Goal: Task Accomplishment & Management: Manage account settings

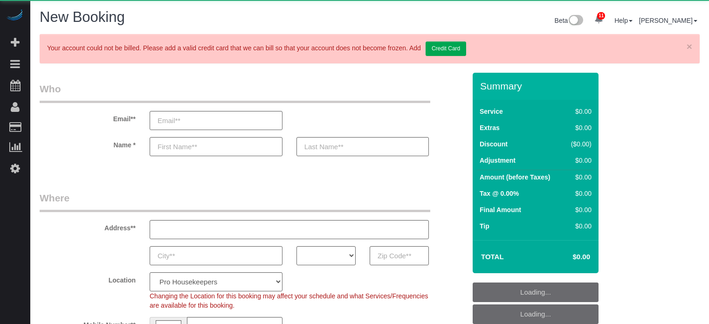
select select "4"
select select "number:9"
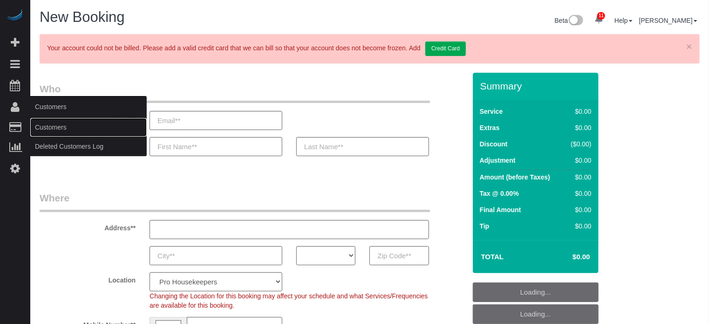
click at [50, 129] on link "Customers" at bounding box center [88, 127] width 116 height 19
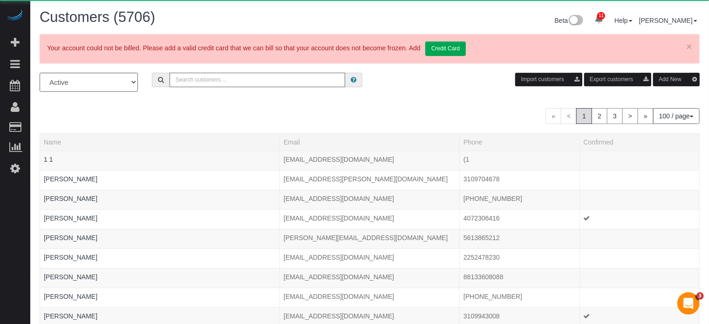
click at [212, 76] on input "text" at bounding box center [258, 80] width 176 height 14
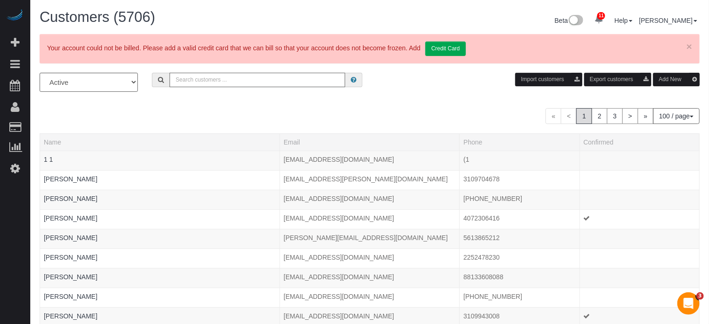
paste input "money@camsam.com"
type input "money@camsam.com"
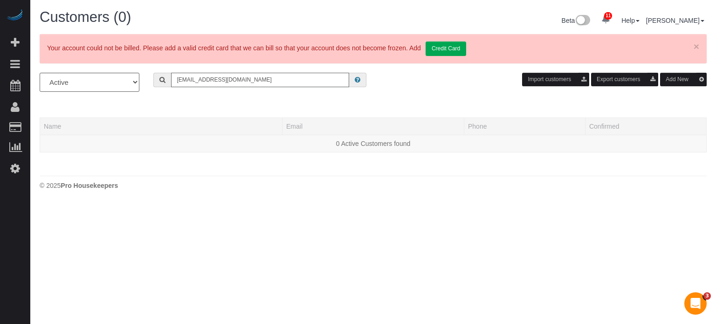
click at [241, 75] on input "money@camsam.com" at bounding box center [260, 80] width 178 height 14
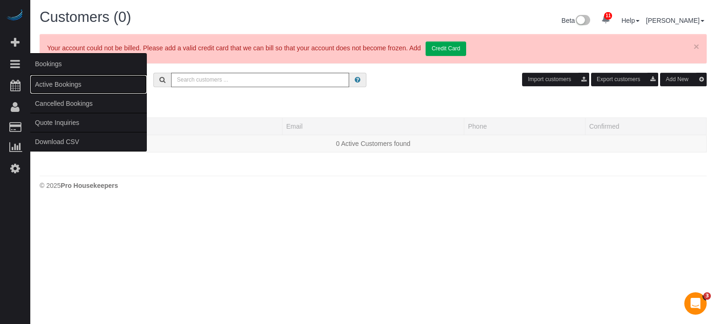
click at [57, 86] on link "Active Bookings" at bounding box center [88, 84] width 116 height 19
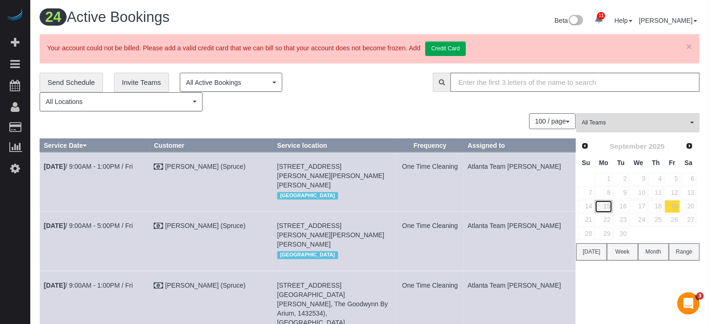
click at [607, 205] on link "15" at bounding box center [603, 206] width 17 height 13
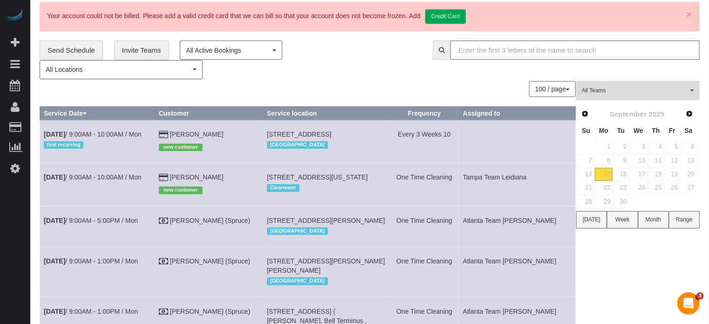
scroll to position [47, 0]
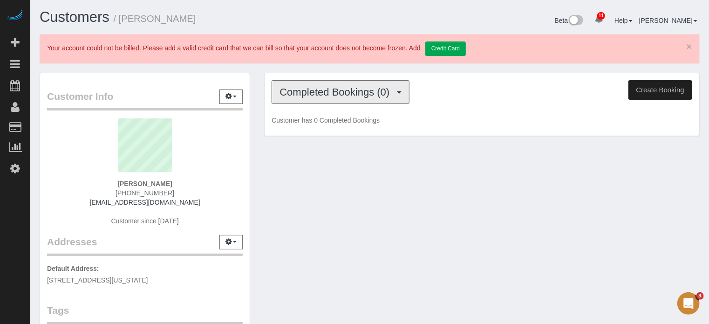
click at [398, 97] on button "Completed Bookings (0)" at bounding box center [341, 92] width 138 height 24
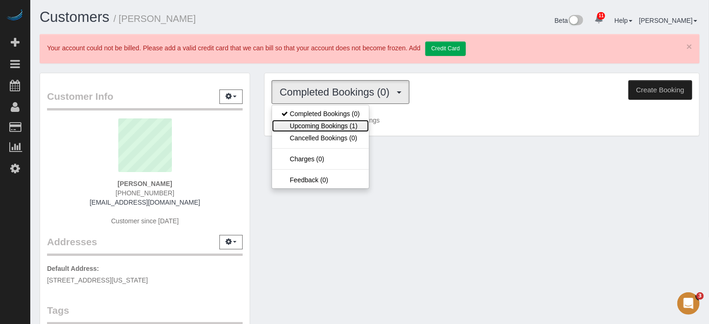
click at [358, 124] on link "Upcoming Bookings (1)" at bounding box center [320, 126] width 97 height 12
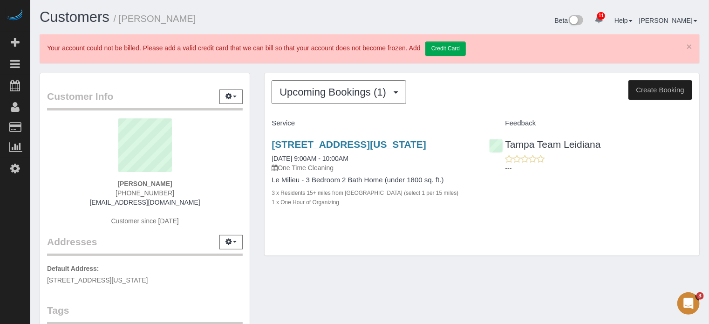
click at [254, 132] on div "Customer Info Edit Contact Info Send Message Email Preferences Special Sales Ta…" at bounding box center [145, 298] width 225 height 450
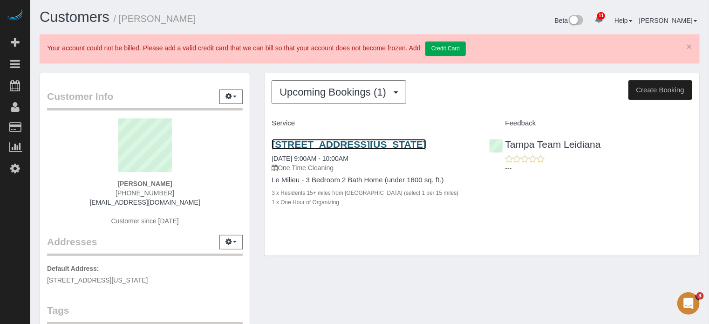
click at [310, 144] on link "1443 Vermont Ave, Tarpon Springs, FL 34689" at bounding box center [349, 144] width 155 height 11
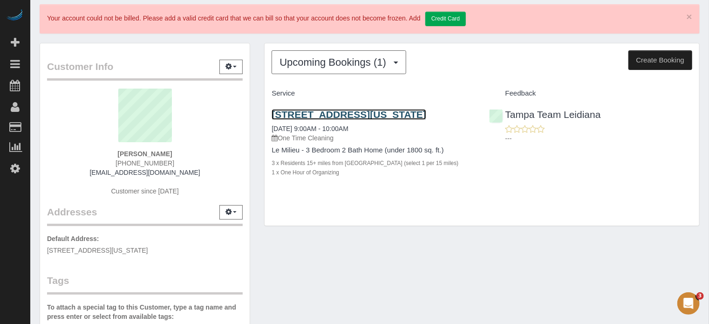
scroll to position [47, 0]
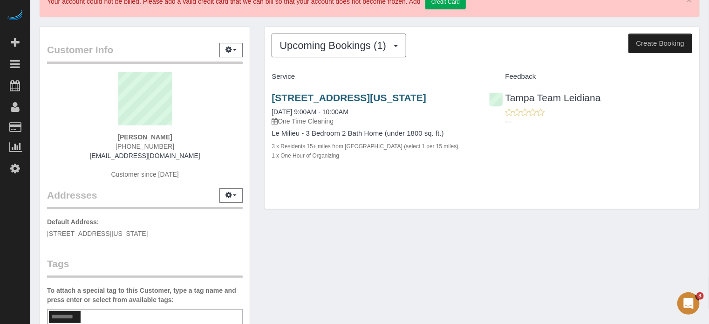
drag, startPoint x: 315, startPoint y: 109, endPoint x: 273, endPoint y: 98, distance: 42.9
click at [273, 98] on h3 "1443 Vermont Ave, Tarpon Springs, FL 34689" at bounding box center [373, 97] width 203 height 11
copy link "1443 Vermont Ave, Tarpon Springs, FL 34689"
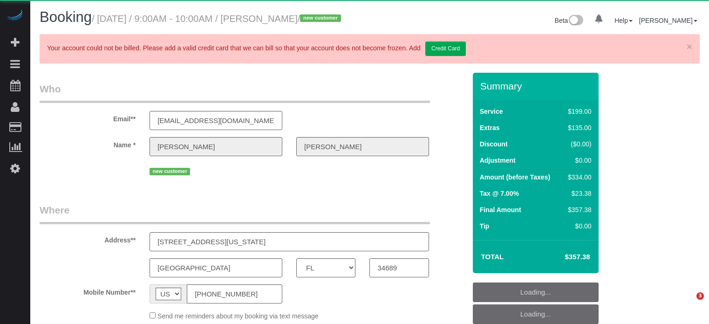
select select "FL"
select select "4"
select select "number:9"
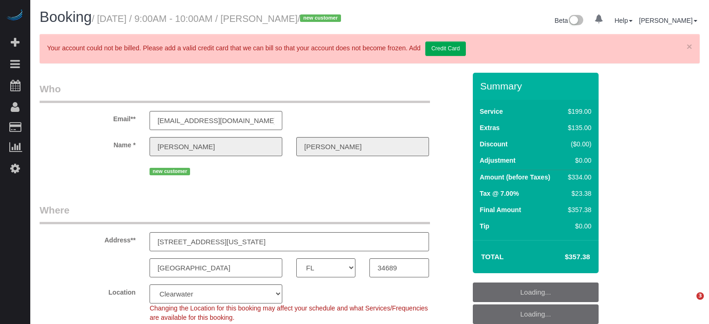
select select "object:974"
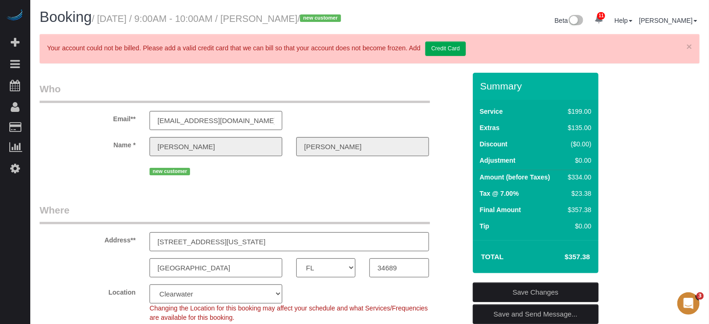
click at [460, 120] on div "Email** money@camfam.com" at bounding box center [253, 106] width 440 height 48
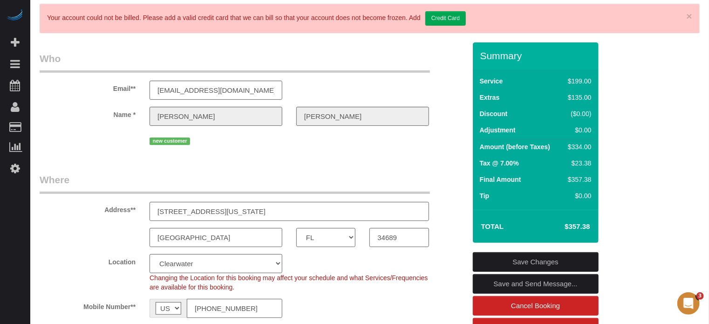
scroll to position [47, 0]
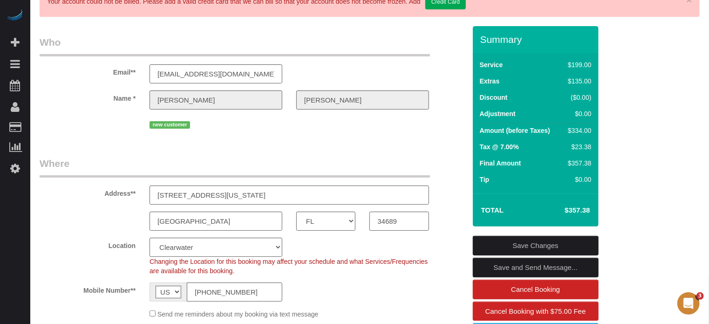
drag, startPoint x: 482, startPoint y: 48, endPoint x: 592, endPoint y: 218, distance: 202.9
click at [592, 218] on div "Summary Service $199.00 Extras $135.00 Discount ($0.00) Adjustment $0.00 Amount…" at bounding box center [536, 126] width 126 height 200
click at [409, 128] on div "new customer" at bounding box center [290, 123] width 280 height 14
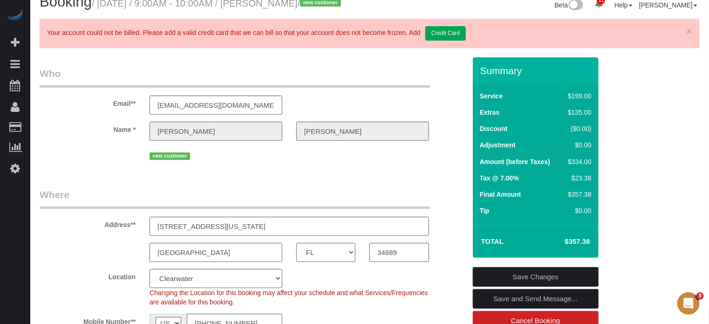
scroll to position [0, 0]
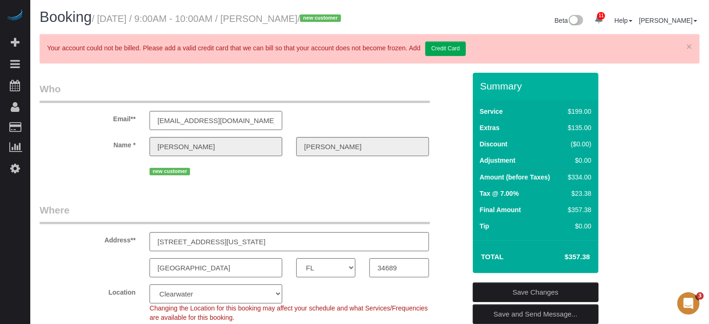
click at [320, 101] on legend "Who" at bounding box center [235, 92] width 390 height 21
click at [41, 172] on sui-booking-customer "Email** money@camfam.com Name * Brian Campbell new customer" at bounding box center [253, 129] width 426 height 95
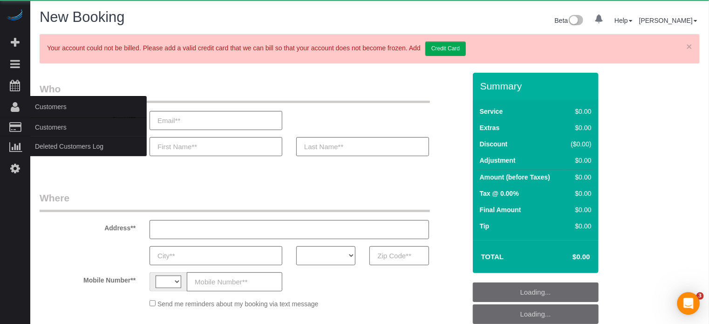
select select "string:US"
select select "object:591"
select select "number:9"
select select "4"
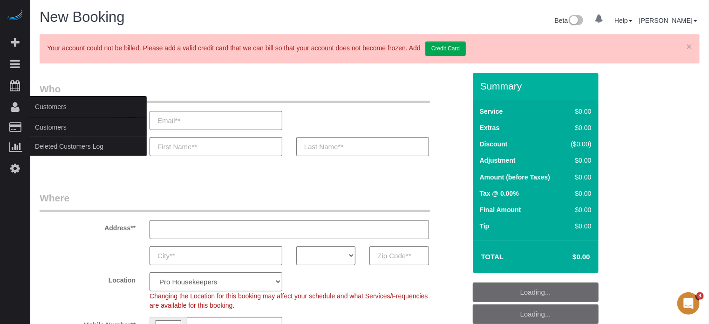
select select "object:1320"
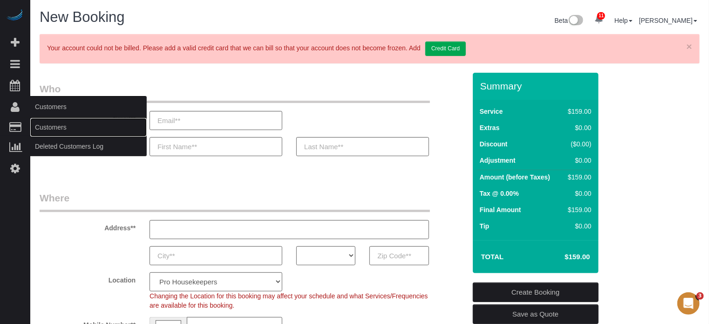
drag, startPoint x: 50, startPoint y: 127, endPoint x: 109, endPoint y: 102, distance: 64.5
click at [50, 127] on link "Customers" at bounding box center [88, 127] width 116 height 19
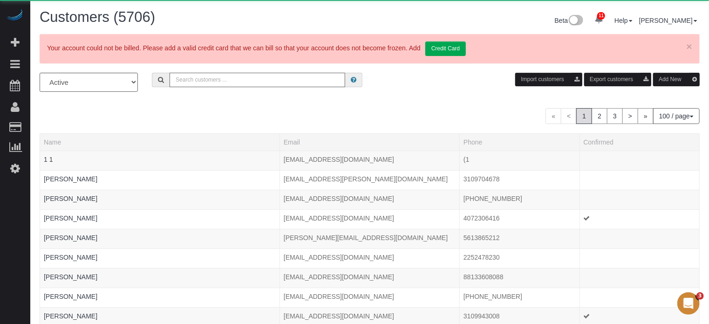
click at [213, 82] on input "text" at bounding box center [258, 80] width 176 height 14
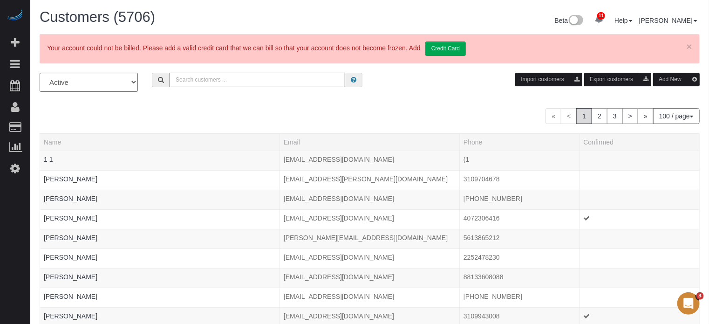
paste input "[PERSON_NAME]"
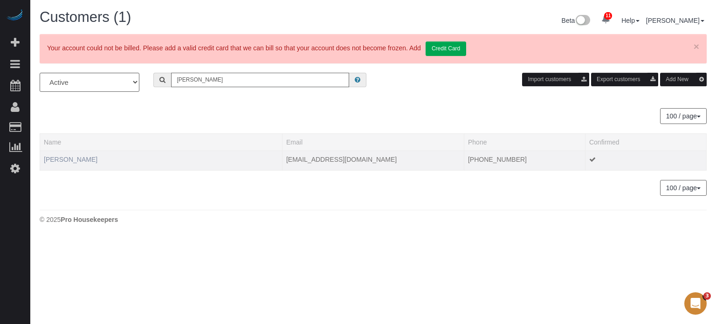
type input "Joseph Vargo"
click at [74, 162] on link "Joseph Vargo" at bounding box center [71, 159] width 54 height 7
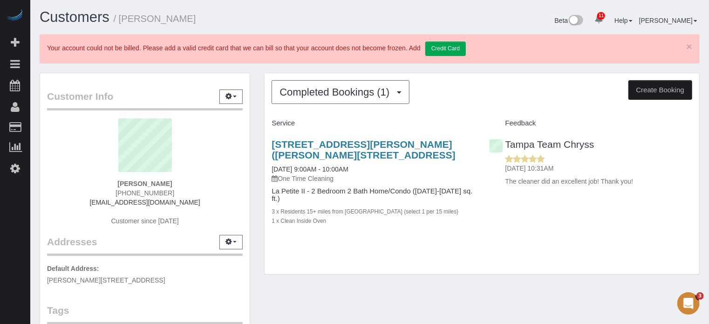
drag, startPoint x: 193, startPoint y: 203, endPoint x: 107, endPoint y: 205, distance: 86.7
click at [107, 205] on div "Joseph Vargo (412) 841-5437 spyder1@brighthouse.com Customer since 2025" at bounding box center [145, 176] width 196 height 116
copy link "spyder1@brighthouse.com"
click at [136, 187] on div "[PERSON_NAME] [PHONE_NUMBER] [EMAIL_ADDRESS][DOMAIN_NAME] Customer since [DATE]" at bounding box center [145, 176] width 196 height 116
click at [136, 191] on span "[PHONE_NUMBER]" at bounding box center [145, 192] width 59 height 7
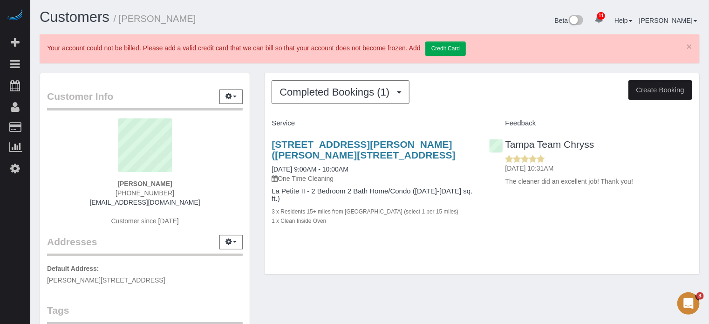
click at [136, 191] on span "[PHONE_NUMBER]" at bounding box center [145, 192] width 59 height 7
copy div "[PHONE_NUMBER]"
click at [143, 193] on span "[PHONE_NUMBER]" at bounding box center [145, 192] width 59 height 7
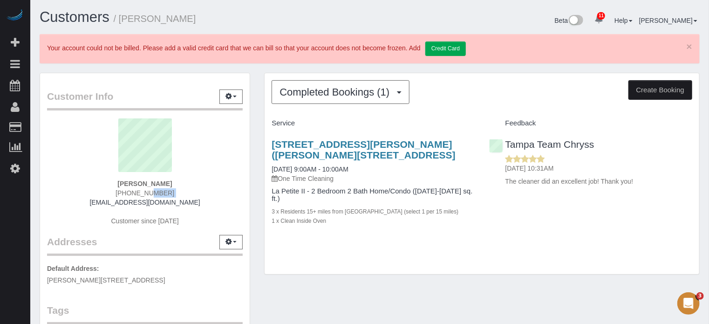
click at [143, 193] on span "[PHONE_NUMBER]" at bounding box center [145, 192] width 59 height 7
click at [57, 149] on sui-profile-pic at bounding box center [145, 148] width 182 height 61
click at [134, 180] on strong "[PERSON_NAME]" at bounding box center [144, 183] width 55 height 7
copy strong "[PERSON_NAME]"
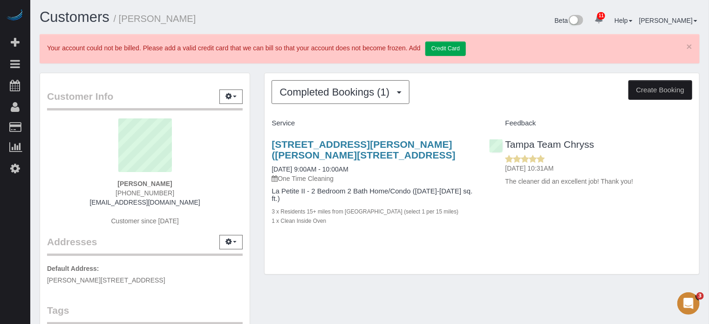
click at [61, 179] on div "[PERSON_NAME] [PHONE_NUMBER] [EMAIL_ADDRESS][DOMAIN_NAME] Customer since [DATE]" at bounding box center [145, 176] width 196 height 116
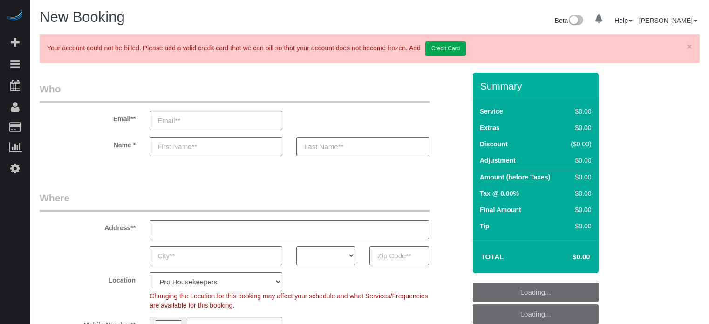
select select "4"
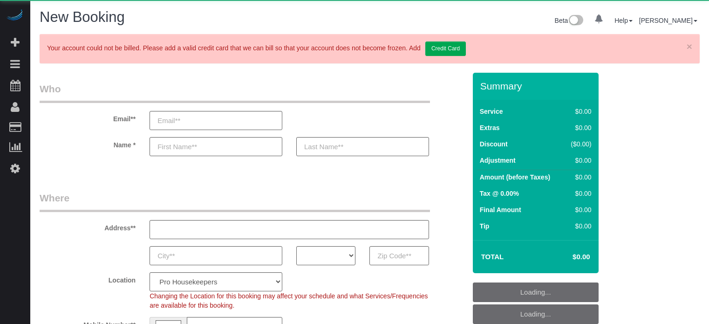
select select "number:9"
select select "object:1191"
select select "4"
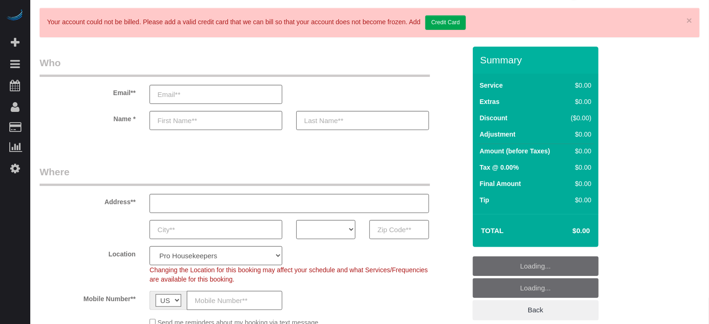
scroll to position [47, 0]
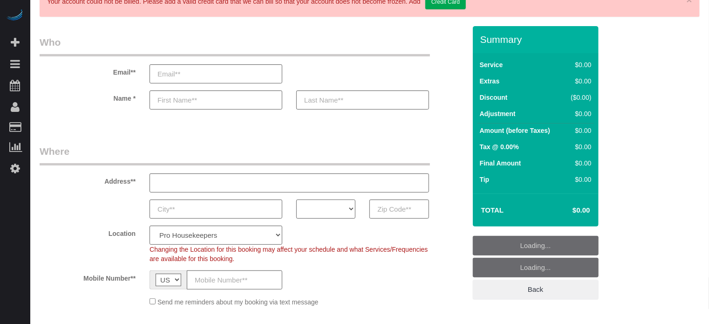
click at [320, 205] on select "AK AL AR AZ CA CO CT DC DE [GEOGRAPHIC_DATA] [GEOGRAPHIC_DATA] HI IA ID IL IN K…" at bounding box center [325, 208] width 59 height 19
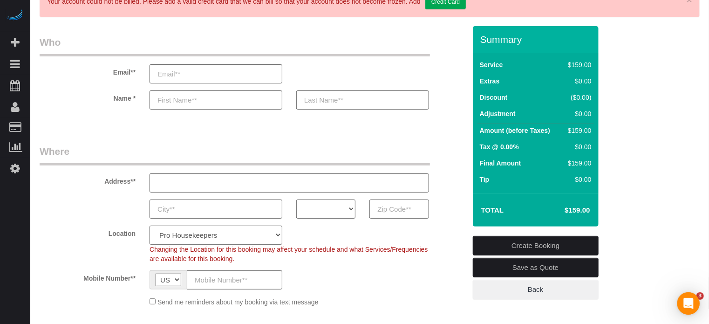
scroll to position [0, 0]
select select "CA"
click at [296, 199] on select "AK AL AR AZ CA CO CT DC DE [GEOGRAPHIC_DATA] [GEOGRAPHIC_DATA] HI IA ID IL IN K…" at bounding box center [325, 208] width 59 height 19
click at [254, 233] on select "Pro Housekeepers Atlanta Austin Boston Chicago Cincinnati Clearwater Denver Ft …" at bounding box center [216, 234] width 133 height 19
select select "5"
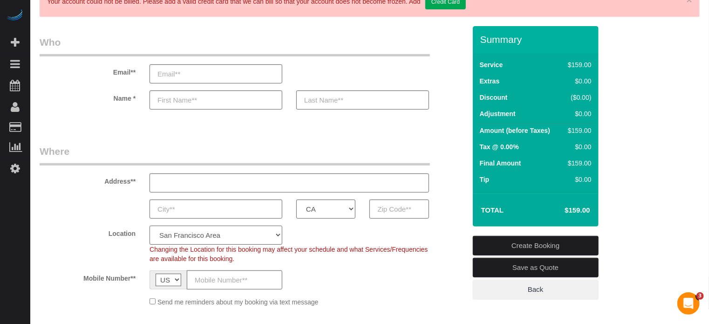
click at [150, 225] on select "Pro Housekeepers Atlanta Austin Boston Chicago Cincinnati Clearwater Denver Ft …" at bounding box center [216, 234] width 133 height 19
select select "object:1329"
select select "204"
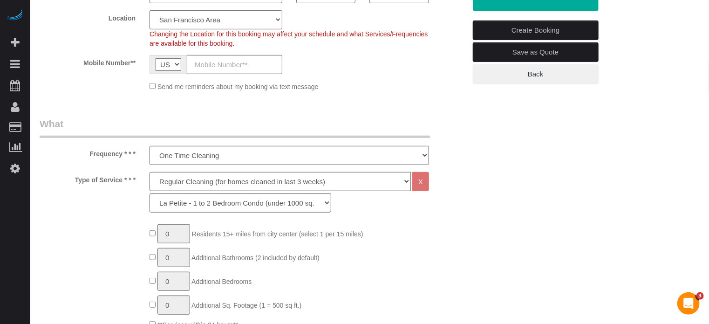
scroll to position [280, 0]
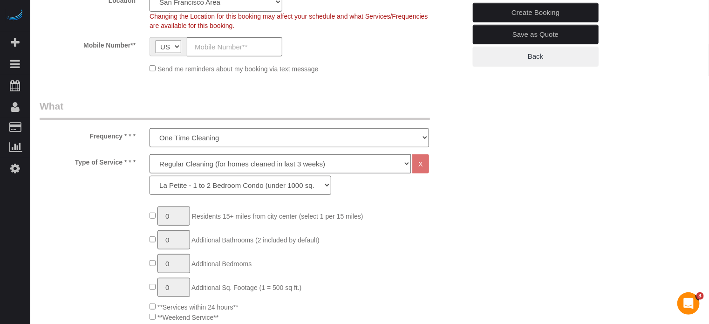
click at [182, 168] on select "Deep Cleaning (for homes that have not been cleaned in 3+ weeks) Spruce Regular…" at bounding box center [280, 163] width 261 height 19
select select "5"
click at [150, 154] on select "Deep Cleaning (for homes that have not been cleaned in 3+ weeks) Spruce Regular…" at bounding box center [280, 163] width 261 height 19
select select "210"
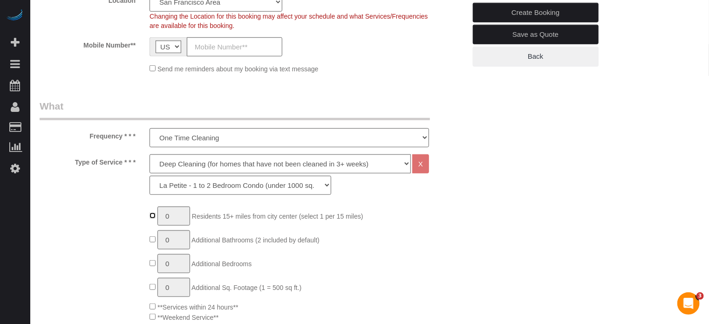
type input "1"
click at [171, 221] on input "1" at bounding box center [173, 215] width 33 height 19
type input "2"
click at [214, 184] on select "La Petite - 1 to 2 Bedroom Condo (under 1000 sq. ft.) La Petite II - 2 Bedroom …" at bounding box center [241, 185] width 182 height 19
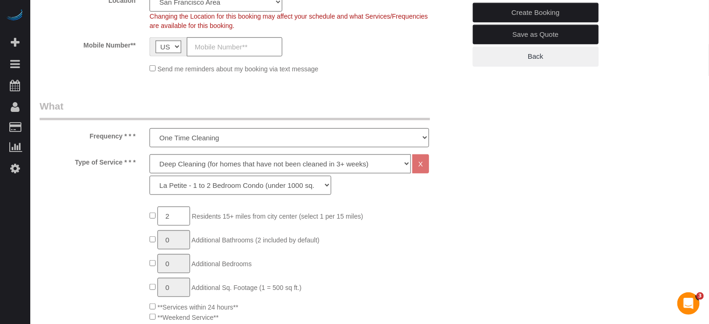
select select "211"
click at [150, 176] on select "La Petite - 1 to 2 Bedroom Condo (under 1000 sq. ft.) La Petite II - 2 Bedroom …" at bounding box center [241, 185] width 182 height 19
click at [25, 247] on div "11 Beta Your Notifications You have 0 alerts × You have 23 to charge for 09/11/…" at bounding box center [15, 162] width 30 height 324
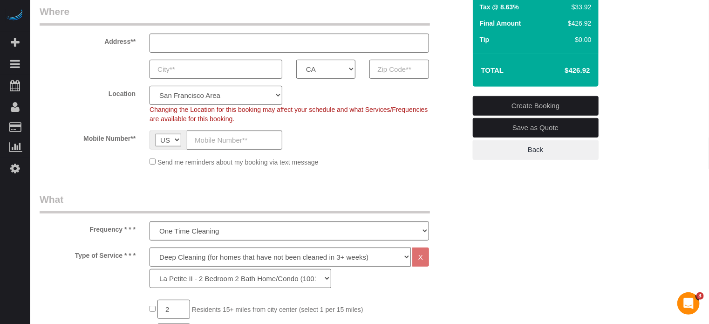
scroll to position [0, 0]
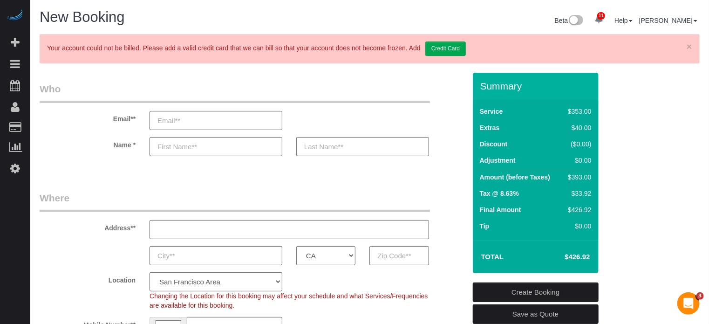
click at [687, 47] on link "×" at bounding box center [690, 46] width 6 height 10
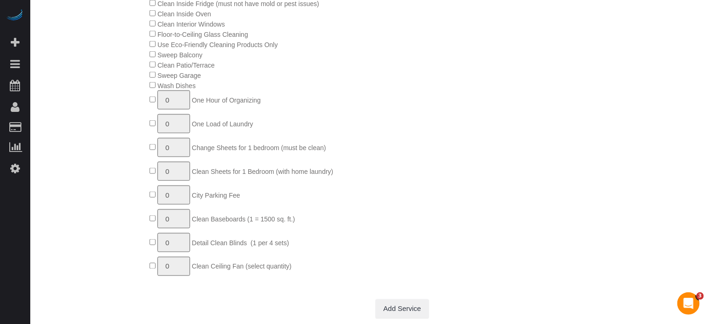
scroll to position [652, 0]
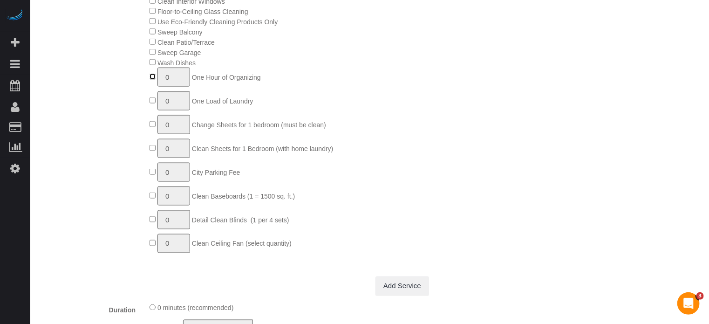
type input "1"
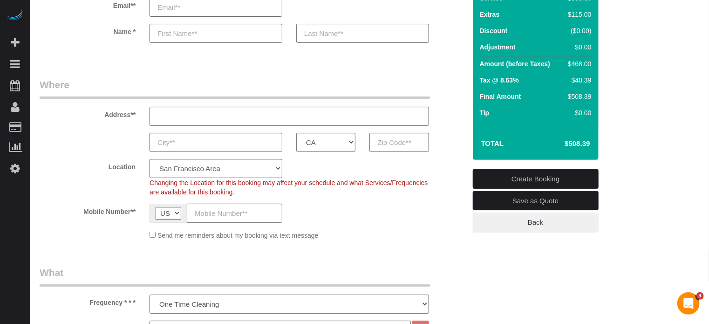
scroll to position [47, 0]
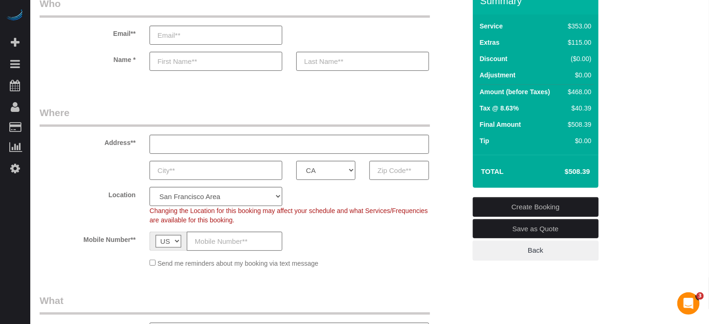
click at [453, 235] on div "Mobile Number** AF AL DZ AD AO AI AQ AG AR AM AW AU AT AZ BS BH BD BB BY BE BZ …" at bounding box center [253, 241] width 440 height 19
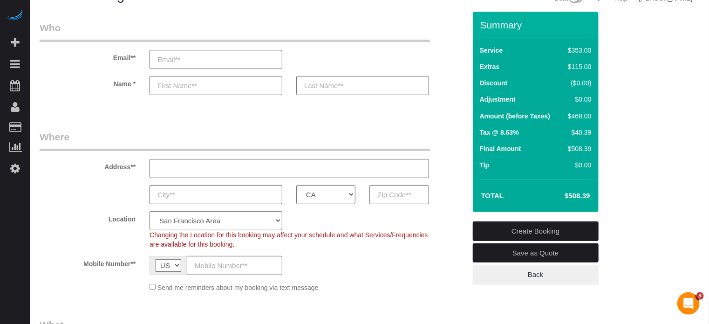
scroll to position [0, 0]
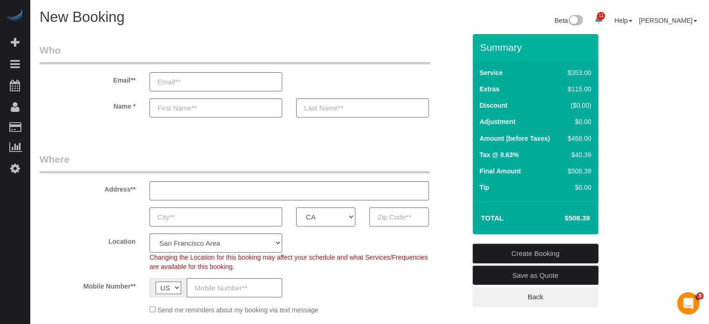
drag, startPoint x: 482, startPoint y: 46, endPoint x: 591, endPoint y: 216, distance: 202.0
click at [591, 216] on div "Summary Service $353.00 Extras $115.00 Discount ($0.00) Adjustment $0.00 Amount…" at bounding box center [536, 134] width 126 height 200
click at [591, 216] on td "$508.39" at bounding box center [563, 217] width 61 height 23
click at [449, 157] on div "Address**" at bounding box center [253, 176] width 440 height 48
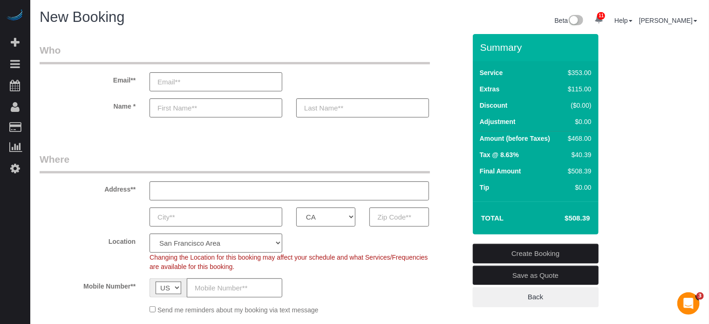
scroll to position [47, 0]
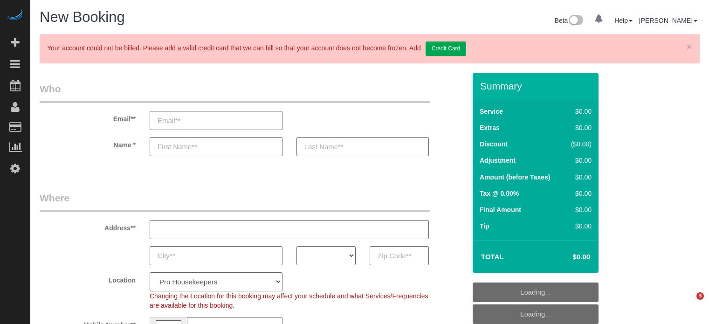
select select "4"
select select "number:9"
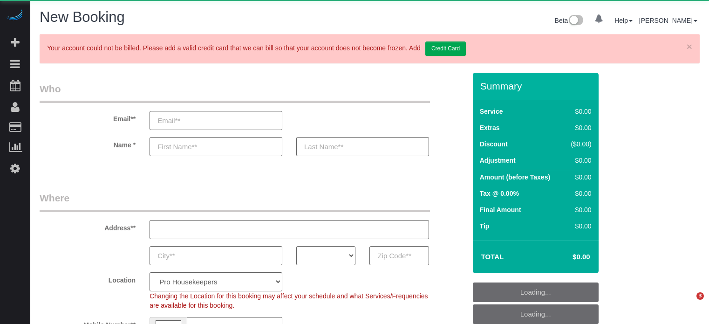
select select "4"
select select "number:9"
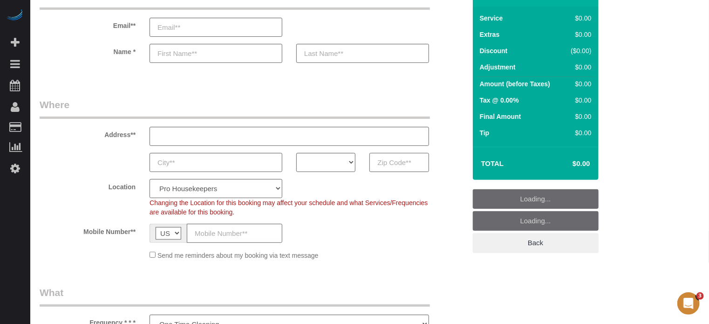
click at [405, 155] on input "text" at bounding box center [398, 162] width 59 height 19
paste input "32720"
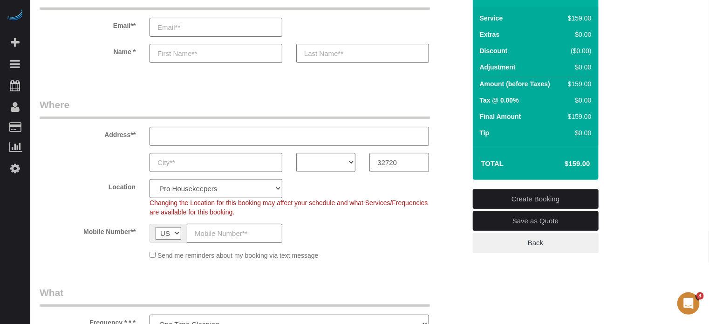
type input "32720"
click at [338, 162] on select "AK AL AR AZ CA CO CT DC DE [GEOGRAPHIC_DATA] [GEOGRAPHIC_DATA] HI IA ID IL IN K…" at bounding box center [325, 162] width 59 height 19
select select "FL"
click at [296, 153] on select "AK AL AR AZ CA CO CT DC DE [GEOGRAPHIC_DATA] [GEOGRAPHIC_DATA] HI IA ID IL IN K…" at bounding box center [325, 162] width 59 height 19
click at [203, 191] on select "Pro Housekeepers [GEOGRAPHIC_DATA] [GEOGRAPHIC_DATA] [GEOGRAPHIC_DATA] [GEOGRAP…" at bounding box center [216, 188] width 133 height 19
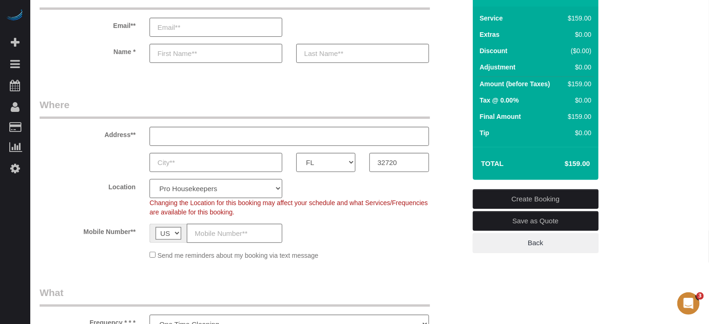
select select "20"
click at [150, 179] on select "Pro Housekeepers [GEOGRAPHIC_DATA] [GEOGRAPHIC_DATA] [GEOGRAPHIC_DATA] [GEOGRAP…" at bounding box center [216, 188] width 133 height 19
select select "object:1230"
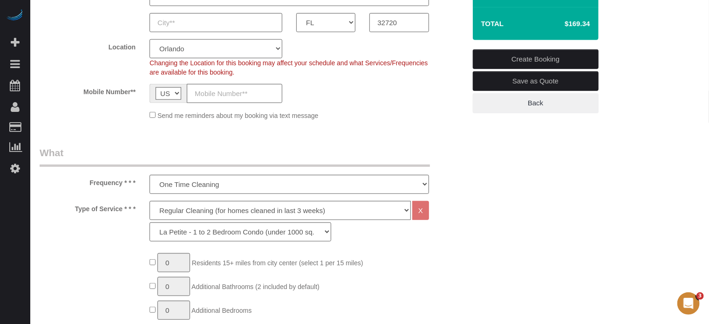
scroll to position [280, 0]
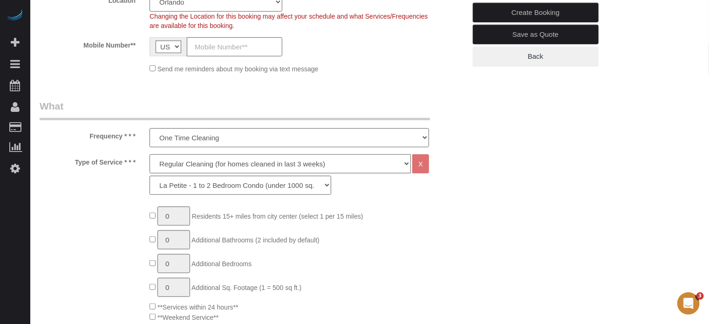
click at [182, 167] on select "Deep Cleaning (for homes that have not been cleaned in 3+ weeks) Spruce Regular…" at bounding box center [280, 163] width 261 height 19
select select "6"
click at [150, 154] on select "Deep Cleaning (for homes that have not been cleaned in 3+ weeks) Spruce Regular…" at bounding box center [280, 163] width 261 height 19
select select "160"
click at [193, 161] on select "Deep Cleaning (for homes that have not been cleaned in 3+ weeks) Spruce Regular…" at bounding box center [280, 163] width 261 height 19
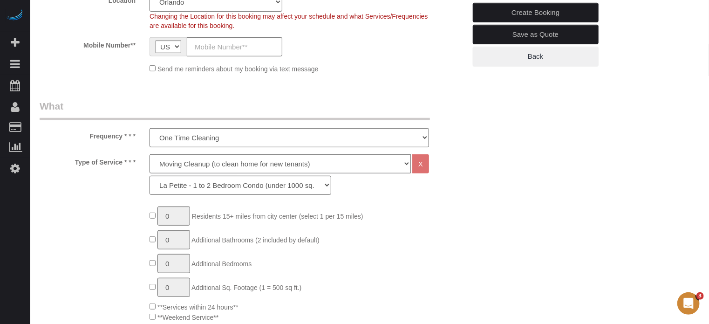
select select "5"
click at [150, 154] on select "Deep Cleaning (for homes that have not been cleaned in 3+ weeks) Spruce Regular…" at bounding box center [280, 163] width 261 height 19
select select "93"
click at [42, 191] on div "Type of Service * * * Deep Cleaning (for homes that have not been cleaned in 3+…" at bounding box center [253, 176] width 440 height 45
click at [185, 168] on select "Deep Cleaning (for homes that have not been cleaned in 3+ weeks) Spruce Regular…" at bounding box center [280, 163] width 261 height 19
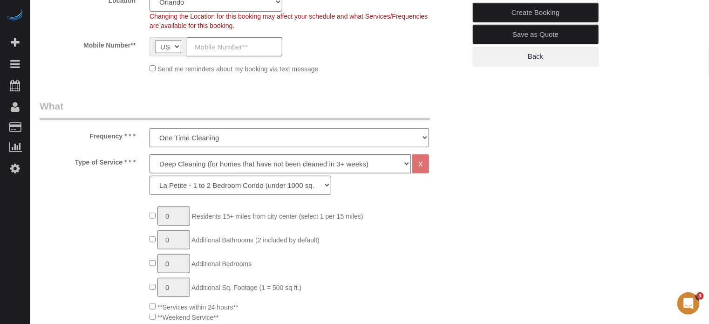
select select "6"
click at [150, 154] on select "Deep Cleaning (for homes that have not been cleaned in 3+ weeks) Spruce Regular…" at bounding box center [280, 163] width 261 height 19
select select "160"
click at [184, 167] on select "Deep Cleaning (for homes that have not been cleaned in 3+ weeks) Spruce Regular…" at bounding box center [280, 163] width 261 height 19
select select "5"
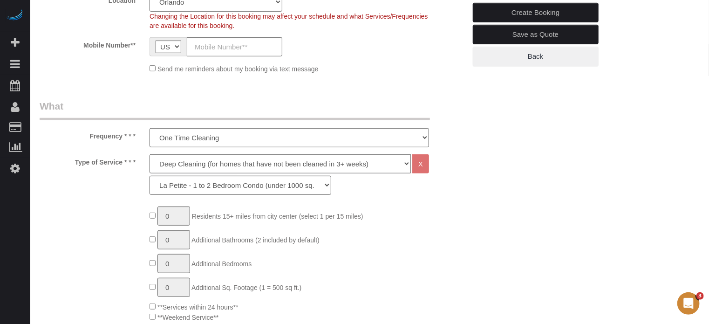
click at [150, 154] on select "Deep Cleaning (for homes that have not been cleaned in 3+ weeks) Spruce Regular…" at bounding box center [280, 163] width 261 height 19
select select "93"
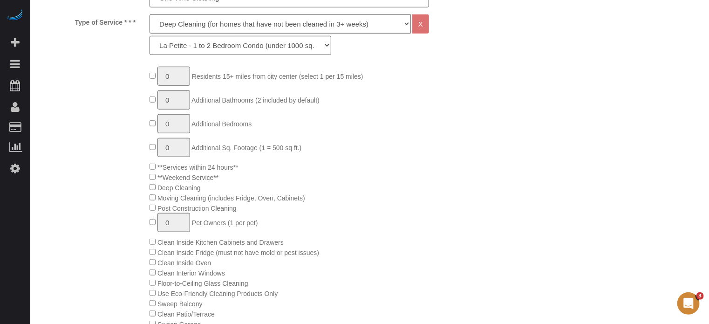
scroll to position [326, 0]
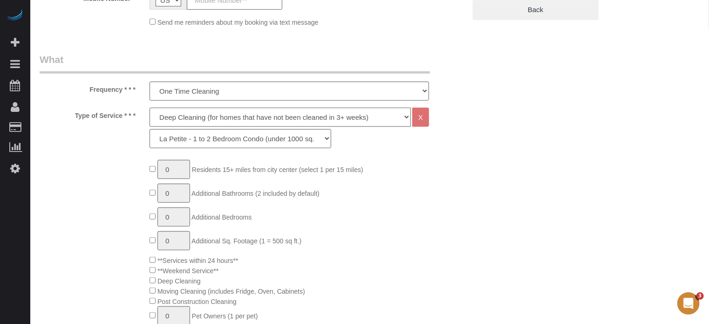
click at [192, 115] on select "Deep Cleaning (for homes that have not been cleaned in 3+ weeks) Spruce Regular…" at bounding box center [280, 117] width 261 height 19
select select "6"
click at [150, 108] on select "Deep Cleaning (for homes that have not been cleaned in 3+ weeks) Spruce Regular…" at bounding box center [280, 117] width 261 height 19
select select "160"
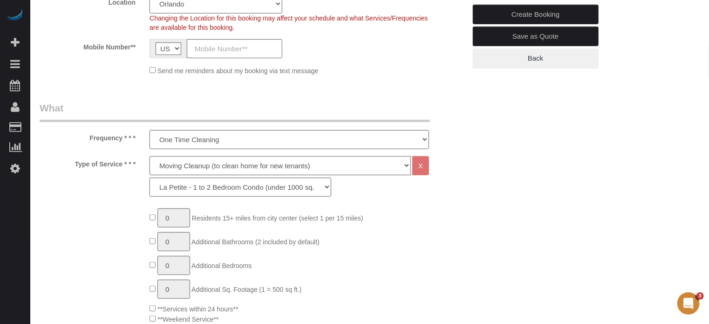
scroll to position [280, 0]
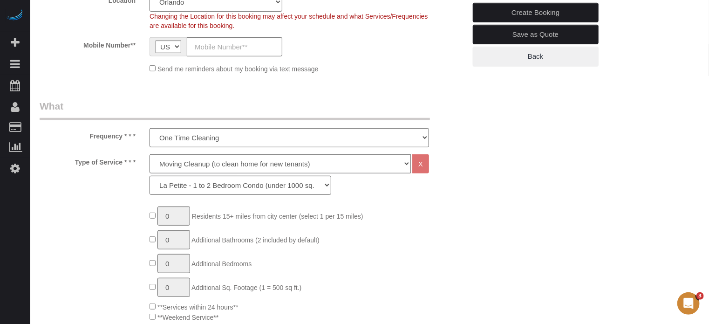
click at [236, 166] on select "Deep Cleaning (for homes that have not been cleaned in 3+ weeks) Spruce Regular…" at bounding box center [280, 163] width 261 height 19
select select "5"
click at [150, 154] on select "Deep Cleaning (for homes that have not been cleaned in 3+ weeks) Spruce Regular…" at bounding box center [280, 163] width 261 height 19
select select "93"
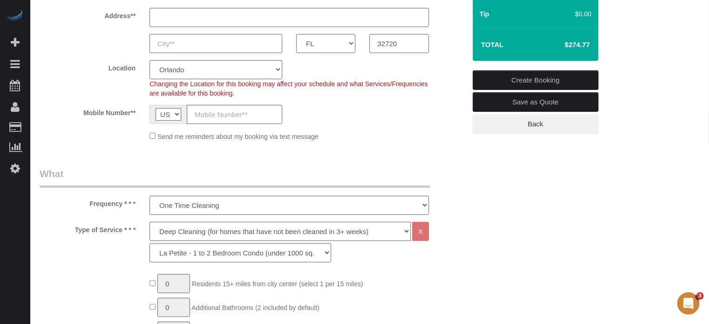
scroll to position [233, 0]
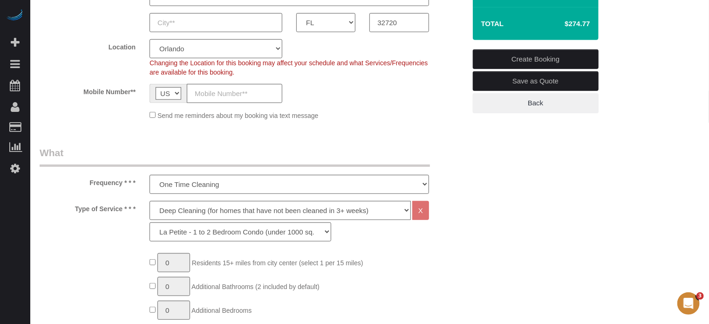
click at [448, 87] on div "Mobile Number** AF AL DZ AD AO AI AQ AG AR AM AW AU AT AZ BS BH BD BB BY BE BZ …" at bounding box center [253, 93] width 440 height 19
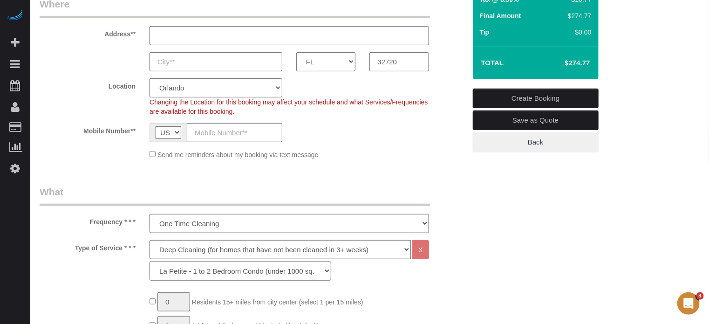
scroll to position [140, 0]
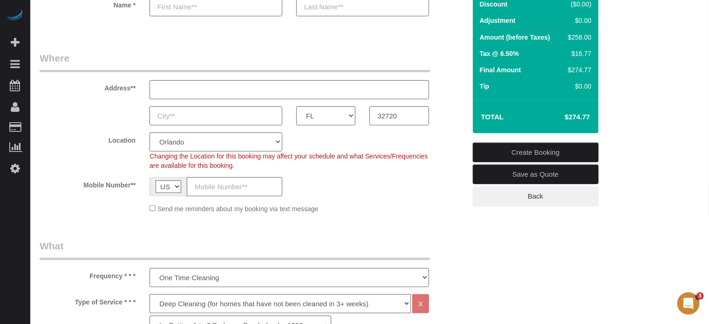
click at [54, 178] on label "Mobile Number**" at bounding box center [88, 183] width 110 height 13
click at [458, 128] on fieldset "Where Address** AK AL AR AZ CA CO CT DC DE FL GA HI IA ID IL IN KS KY LA MA MD …" at bounding box center [253, 135] width 426 height 169
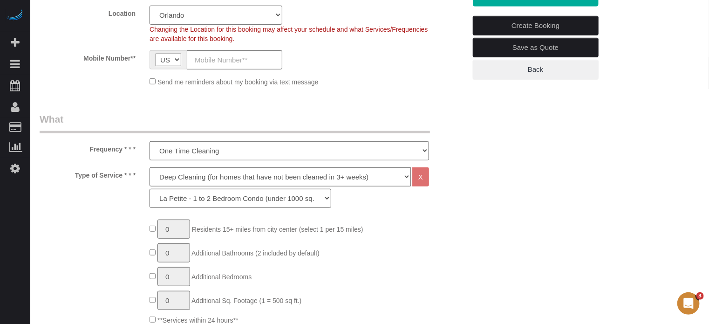
scroll to position [280, 0]
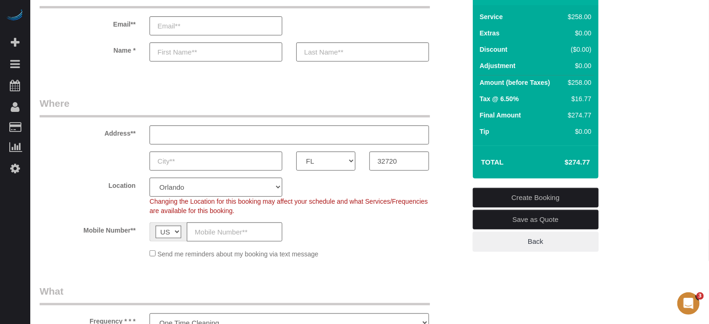
scroll to position [0, 0]
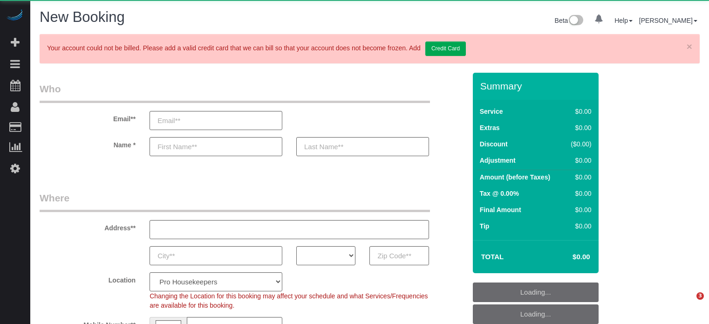
select select "4"
select select "number:9"
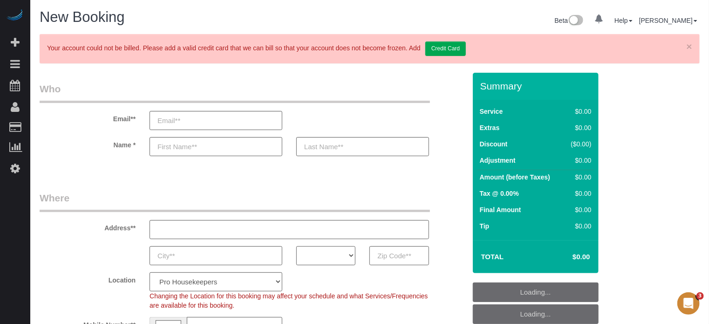
click at [327, 260] on select "AK AL AR AZ CA CO CT DC DE [GEOGRAPHIC_DATA] [GEOGRAPHIC_DATA] HI IA ID IL IN K…" at bounding box center [325, 255] width 59 height 19
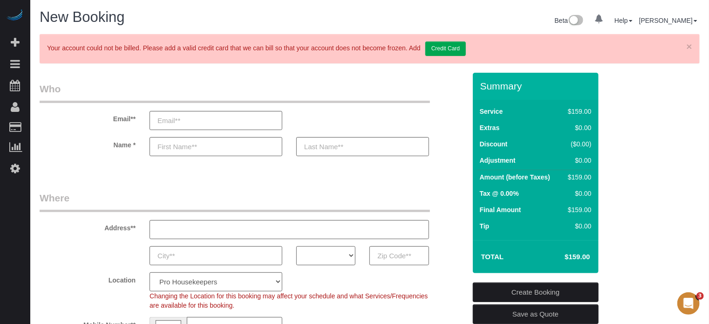
select select "OH"
click at [296, 246] on select "AK AL AR AZ CA CO CT DC DE [GEOGRAPHIC_DATA] [GEOGRAPHIC_DATA] HI IA ID IL IN K…" at bounding box center [325, 255] width 59 height 19
click at [226, 275] on select "Pro Housekeepers Atlanta Austin Boston Chicago Cincinnati Clearwater Denver Ft …" at bounding box center [216, 281] width 133 height 19
select select "10"
click at [150, 272] on select "Pro Housekeepers Atlanta Austin Boston Chicago Cincinnati Clearwater Denver Ft …" at bounding box center [216, 281] width 133 height 19
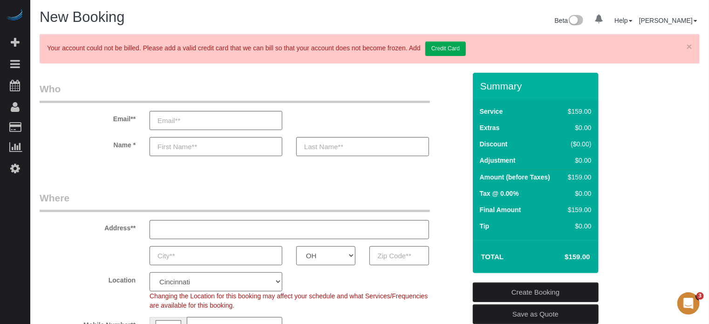
select select "object:1230"
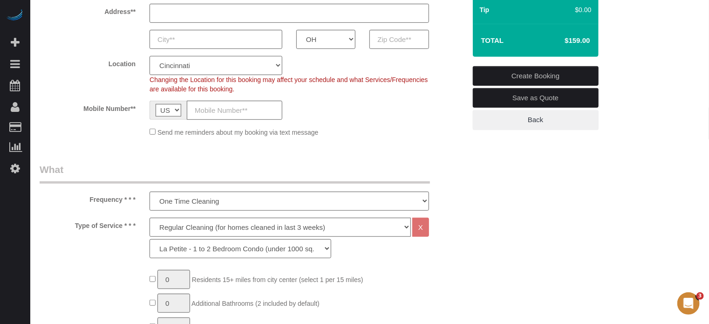
scroll to position [233, 0]
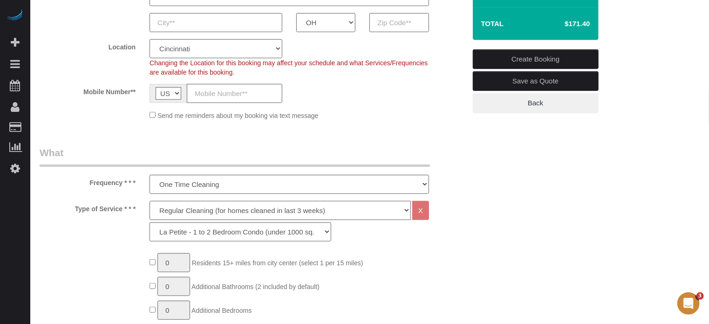
click at [197, 212] on select "Deep Cleaning (for homes that have not been cleaned in 3+ weeks) Spruce Regular…" at bounding box center [280, 210] width 261 height 19
select select "5"
click at [150, 201] on select "Deep Cleaning (for homes that have not been cleaned in 3+ weeks) Spruce Regular…" at bounding box center [280, 210] width 261 height 19
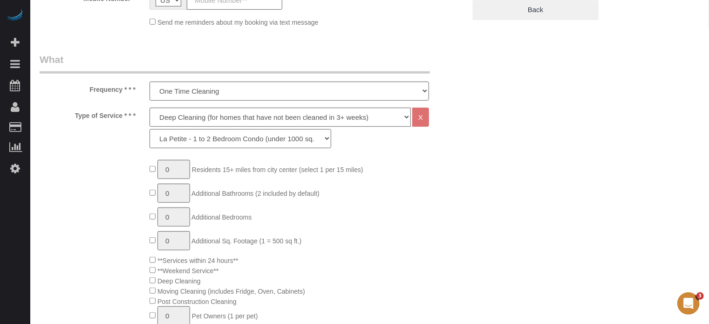
click at [196, 144] on select "La Petite - 1 to 2 Bedroom Condo (under 1000 sq. ft.) La Petite II - 2 Bedroom …" at bounding box center [241, 138] width 182 height 19
select select "95"
click at [150, 129] on select "La Petite - 1 to 2 Bedroom Condo (under 1000 sq. ft.) La Petite II - 2 Bedroom …" at bounding box center [241, 138] width 182 height 19
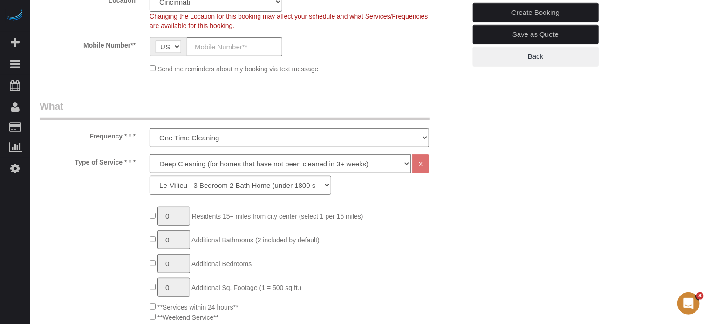
scroll to position [466, 0]
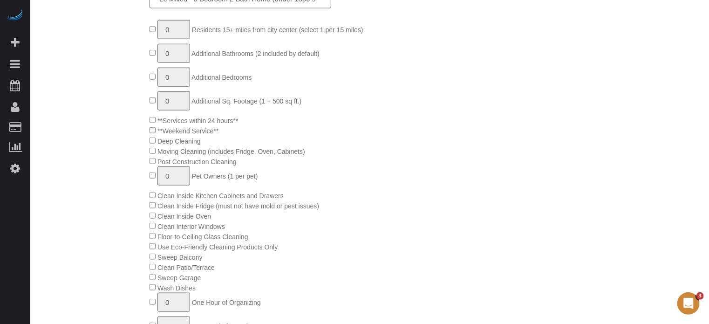
click at [436, 178] on div "0 Residents 15+ miles from city center (select 1 per 15 miles) 0 Additional Bat…" at bounding box center [308, 251] width 330 height 463
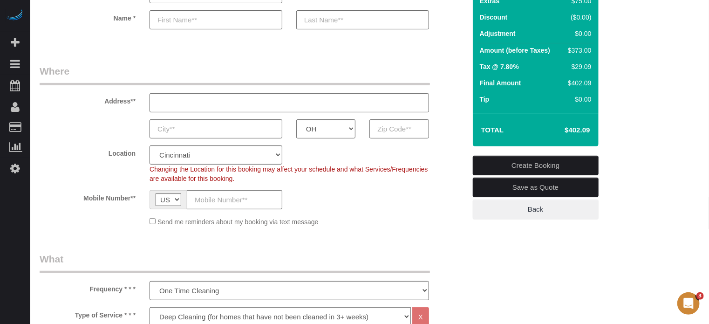
scroll to position [93, 0]
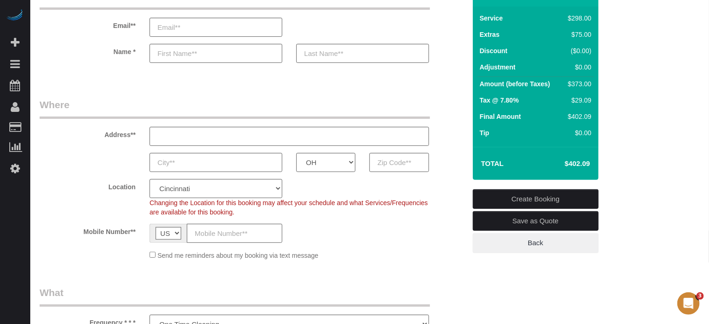
click at [46, 217] on sui-booking-location "Location Pro Housekeepers Atlanta Austin Boston Chicago Cincinnati Clearwater D…" at bounding box center [253, 219] width 426 height 81
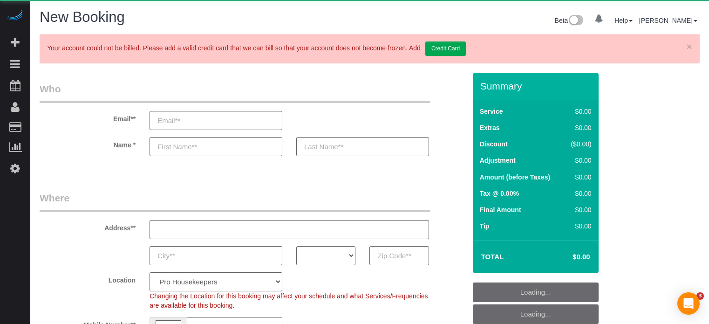
select select "number:9"
select select "object:646"
select select "4"
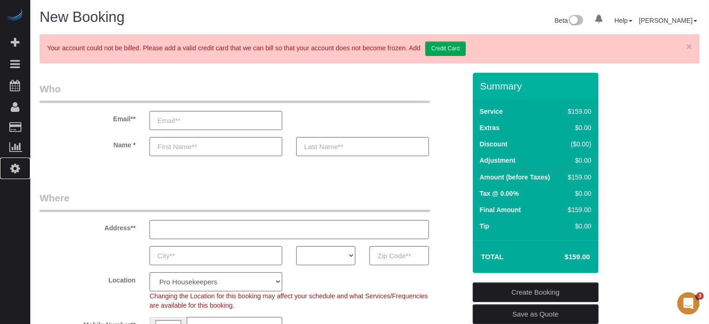
click at [17, 178] on link "Settings" at bounding box center [15, 167] width 30 height 21
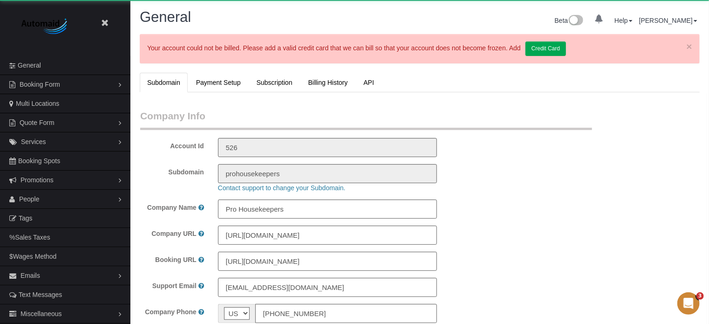
select select "1"
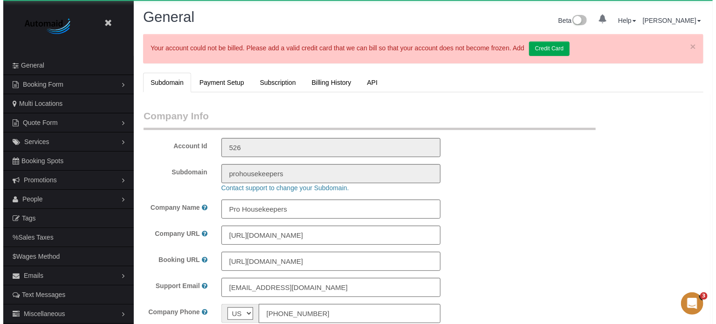
scroll to position [2109, 709]
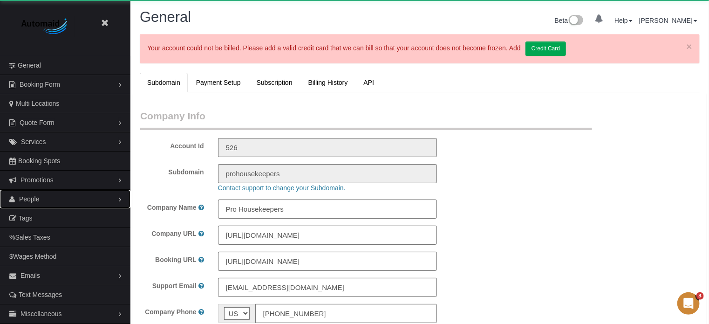
click at [37, 200] on span "People" at bounding box center [29, 198] width 20 height 7
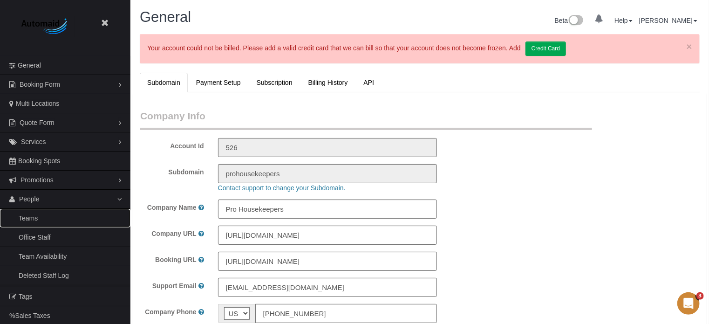
click at [39, 217] on link "Teams" at bounding box center [65, 218] width 130 height 19
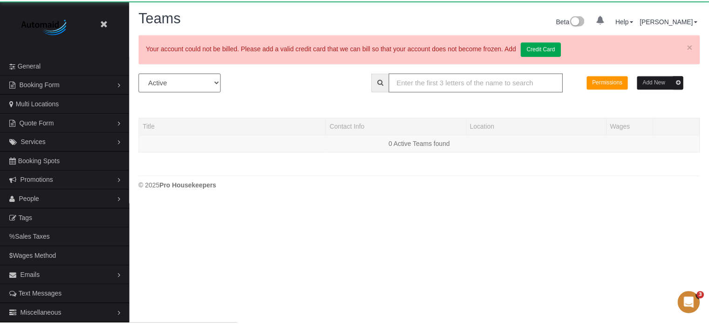
scroll to position [234, 716]
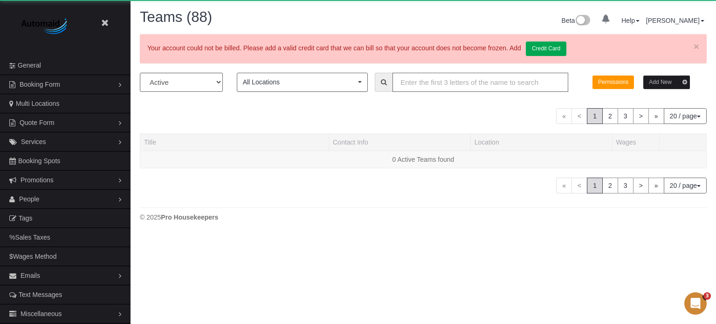
click at [478, 80] on input "text" at bounding box center [480, 82] width 176 height 19
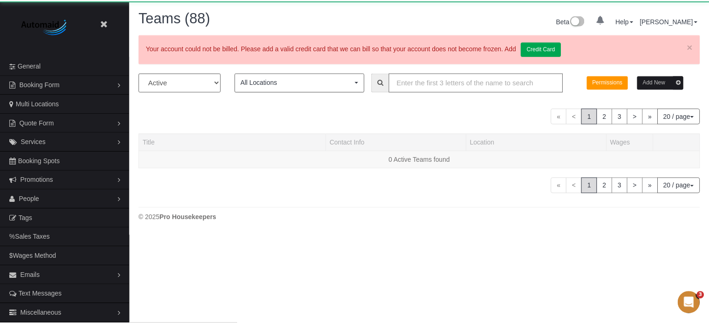
scroll to position [832, 709]
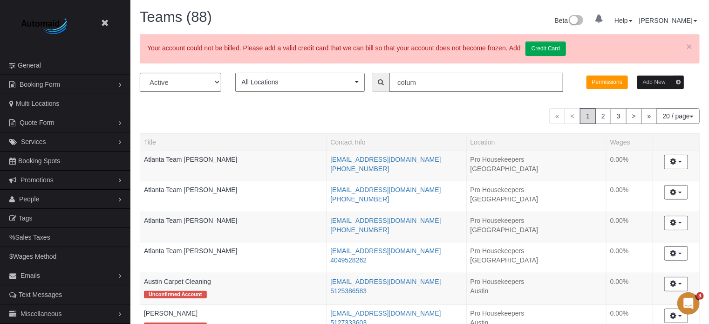
type input "colum"
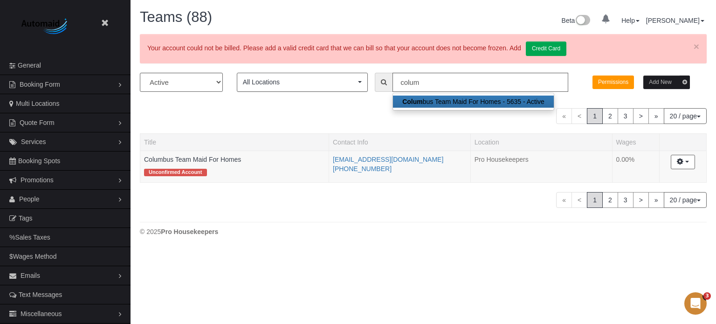
click at [318, 191] on div "All Active Archived All Locations All Locations Active Locations Pro Housekeepe…" at bounding box center [423, 140] width 566 height 135
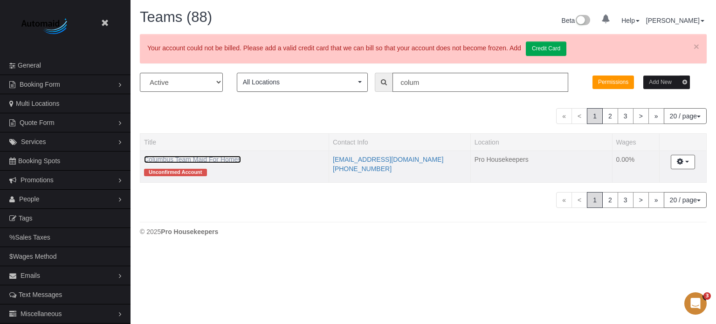
click at [217, 160] on link "Columbus Team Maid For Homes" at bounding box center [192, 159] width 97 height 7
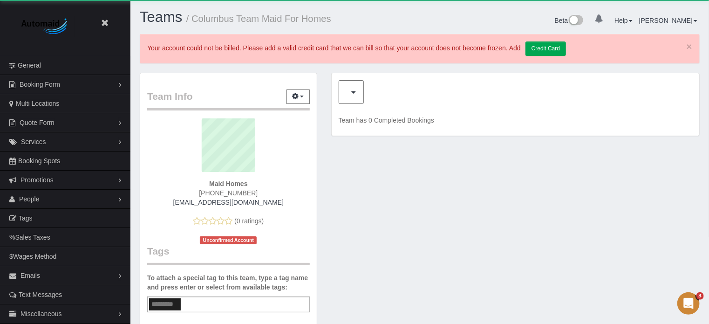
scroll to position [651, 709]
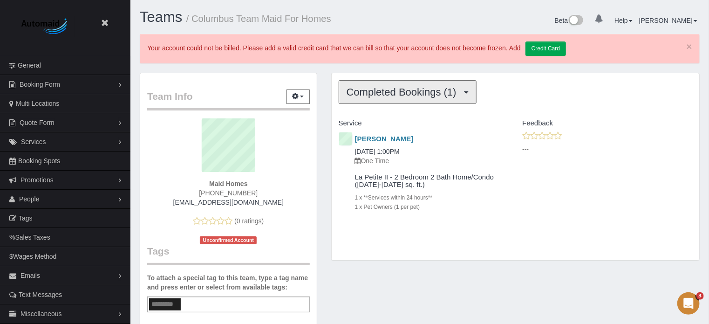
click at [371, 83] on button "Completed Bookings (1)" at bounding box center [408, 92] width 138 height 24
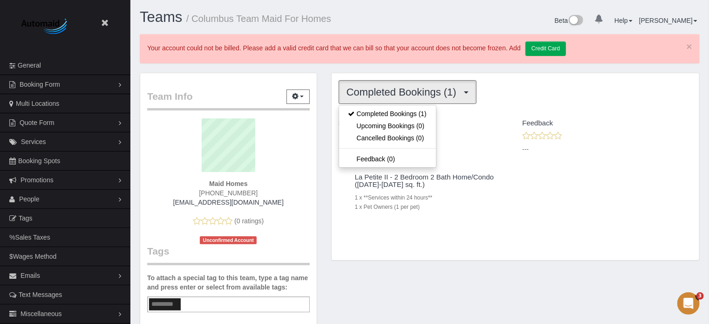
click at [328, 93] on div "Completed Bookings (1) Completed Bookings (1) Upcoming Bookings (0) Cancelled B…" at bounding box center [515, 172] width 382 height 198
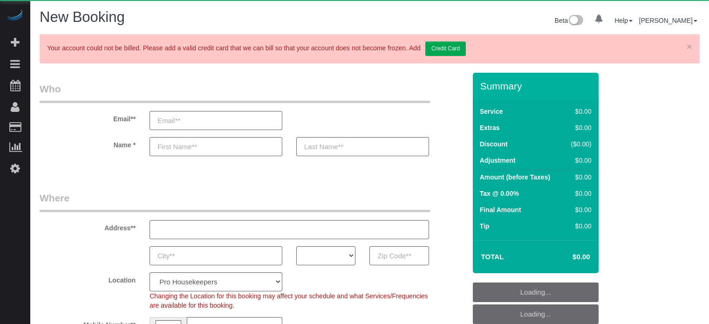
select select "4"
select select "number:9"
select select "object:1221"
